Goal: Obtain resource: Obtain resource

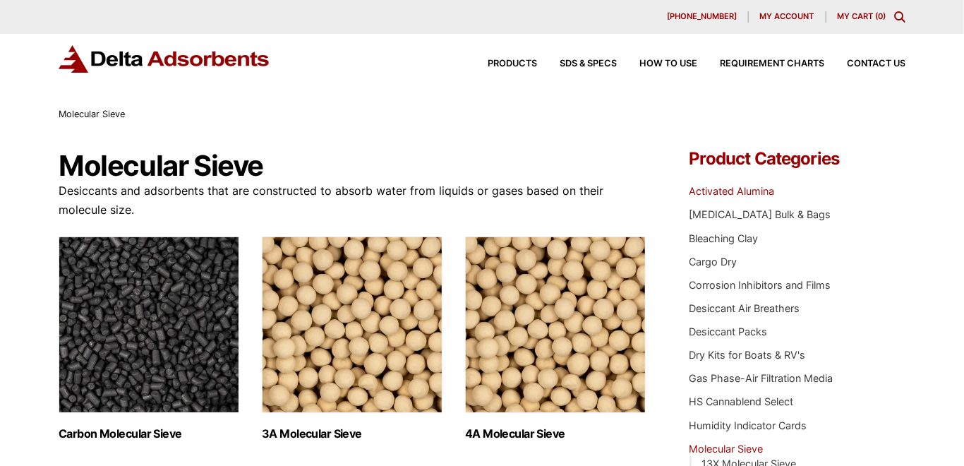
click at [737, 193] on link "Activated Alumina" at bounding box center [732, 191] width 85 height 12
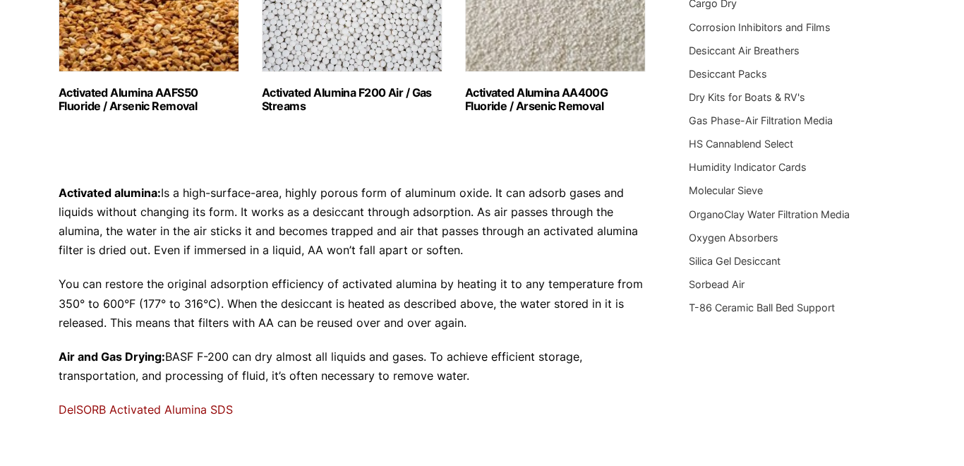
scroll to position [282, 0]
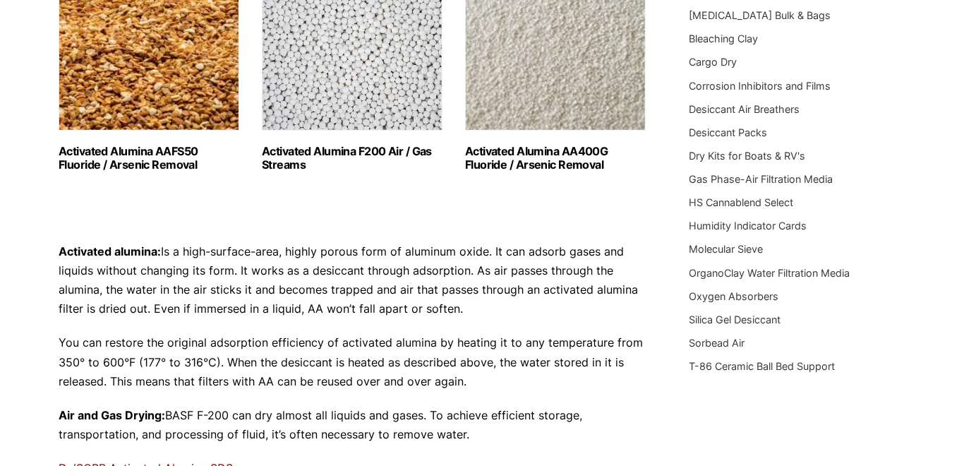
click at [317, 150] on h2 "Activated Alumina F200 Air / Gas Streams (3)" at bounding box center [352, 158] width 181 height 27
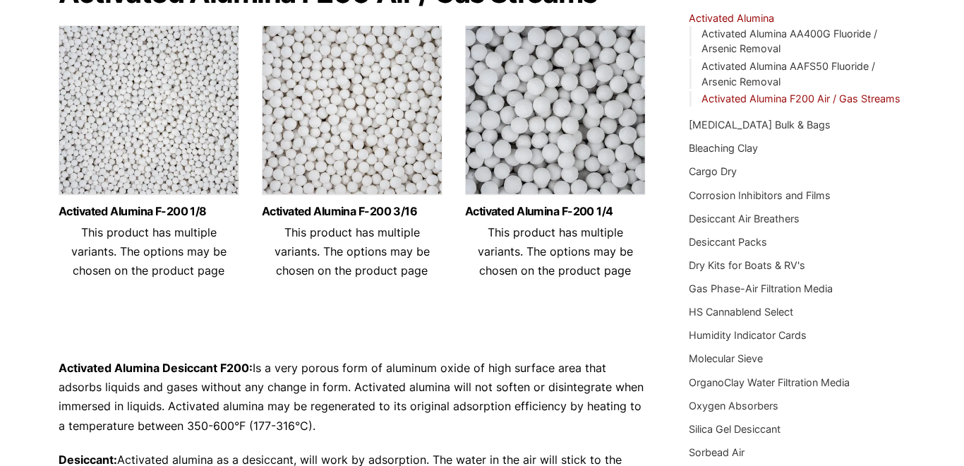
scroll to position [353, 0]
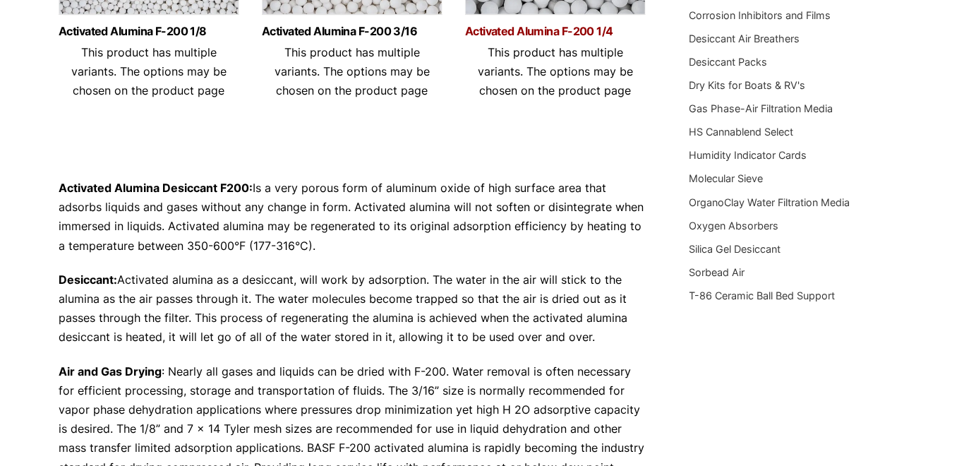
click at [526, 32] on link "Activated Alumina F-200 1/4" at bounding box center [555, 31] width 181 height 12
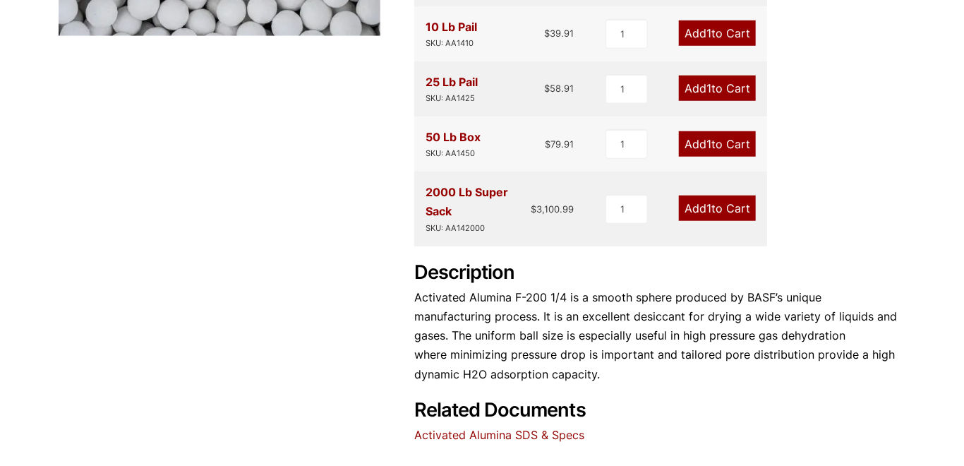
scroll to position [813, 0]
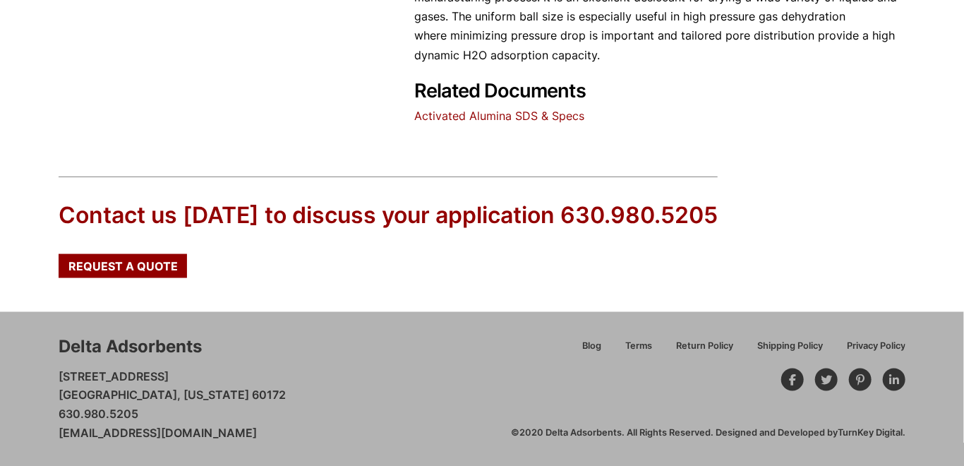
click at [485, 114] on link "Activated Alumina SDS & Specs" at bounding box center [499, 116] width 170 height 14
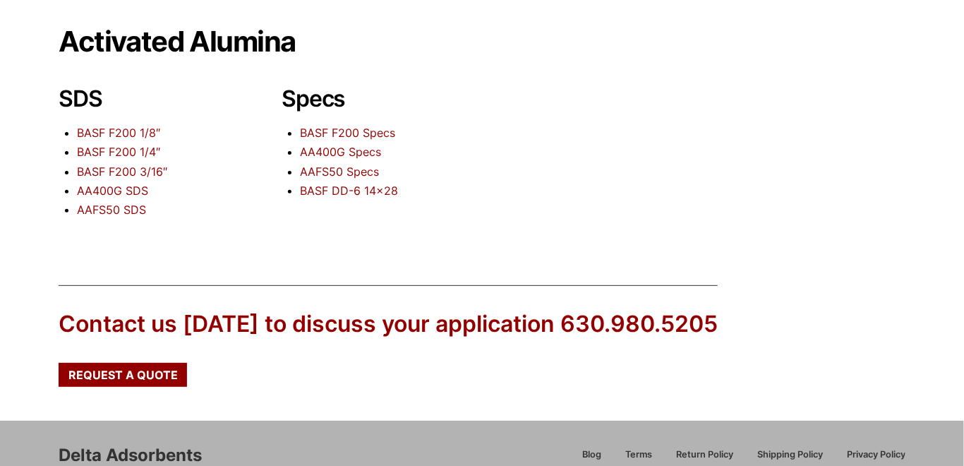
scroll to position [141, 0]
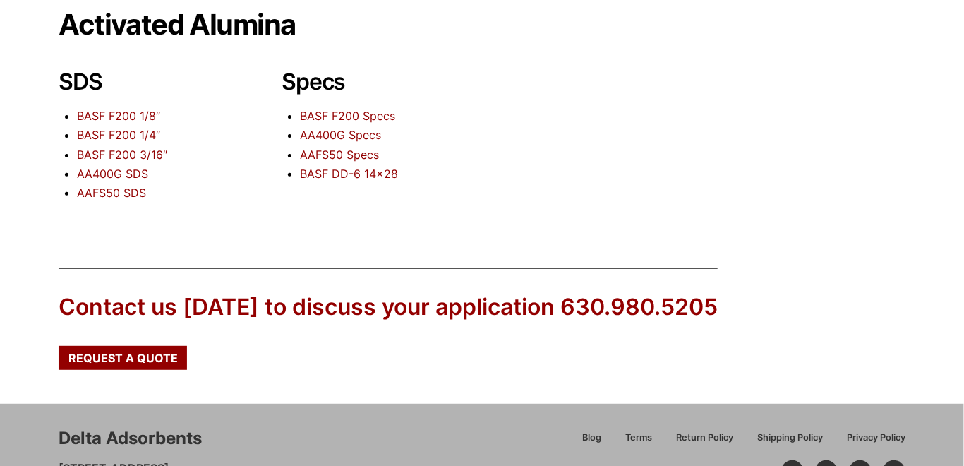
click at [118, 133] on link "BASF F200 1/4″" at bounding box center [118, 135] width 83 height 14
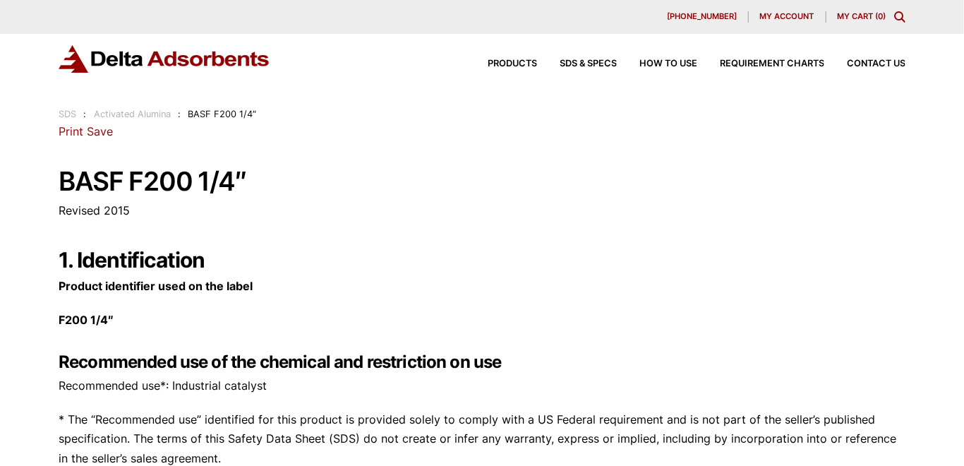
click at [70, 133] on link "Print" at bounding box center [71, 131] width 25 height 14
